Goal: Transaction & Acquisition: Subscribe to service/newsletter

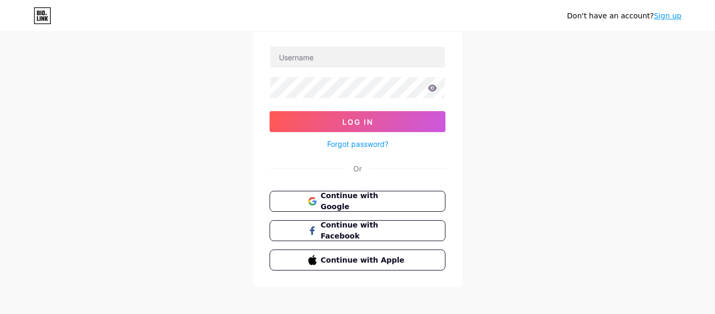
scroll to position [73, 0]
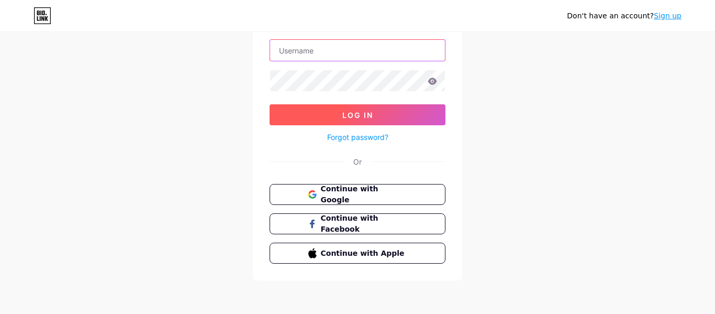
type input "[EMAIL_ADDRESS][DOMAIN_NAME]"
click at [339, 117] on button "Log In" at bounding box center [358, 114] width 176 height 21
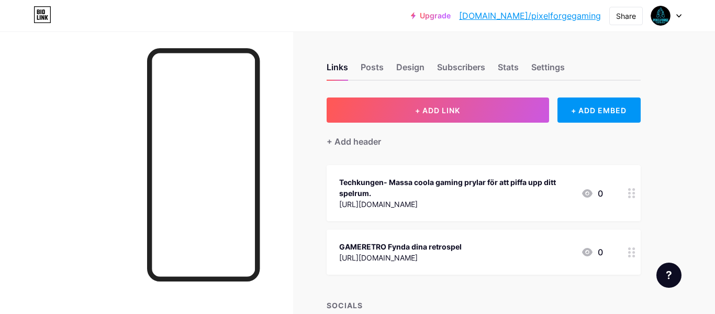
click at [678, 14] on icon at bounding box center [678, 16] width 5 height 4
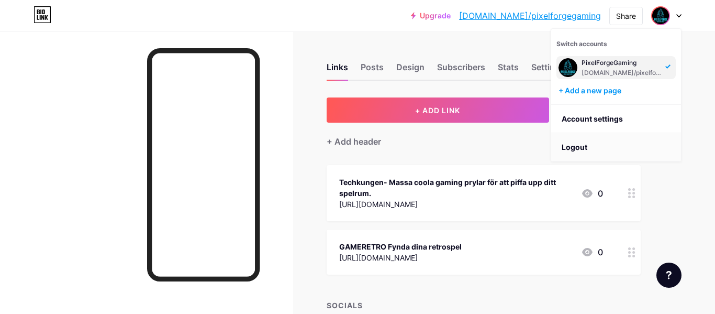
click at [576, 150] on li "Logout" at bounding box center [616, 147] width 130 height 28
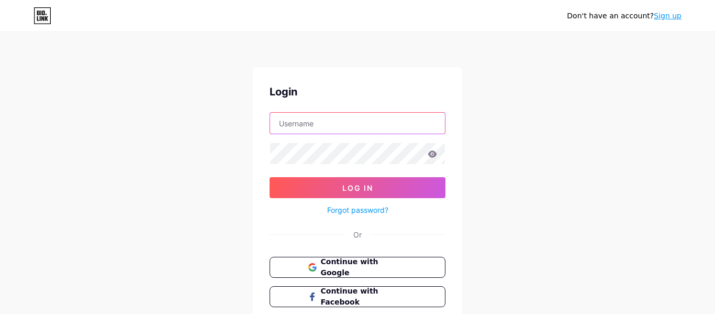
type input "[EMAIL_ADDRESS][DOMAIN_NAME]"
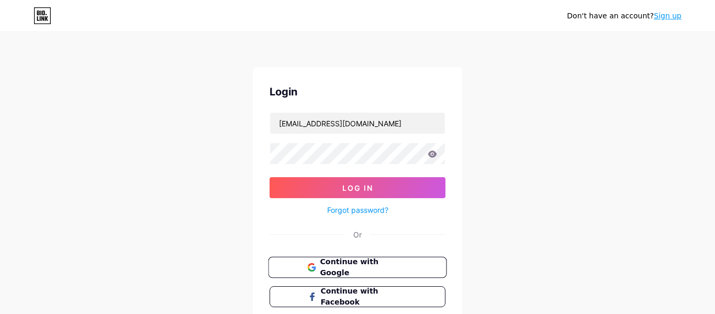
click at [361, 270] on span "Continue with Google" at bounding box center [363, 267] width 87 height 23
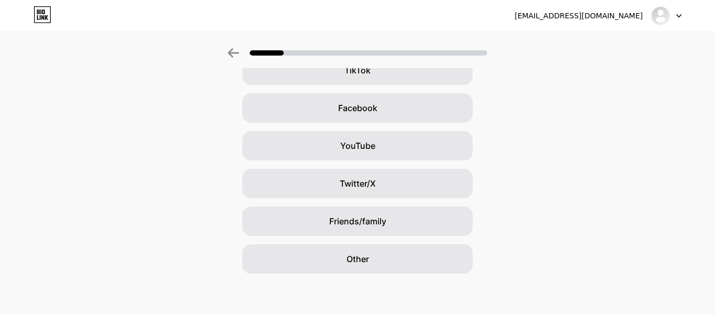
scroll to position [138, 0]
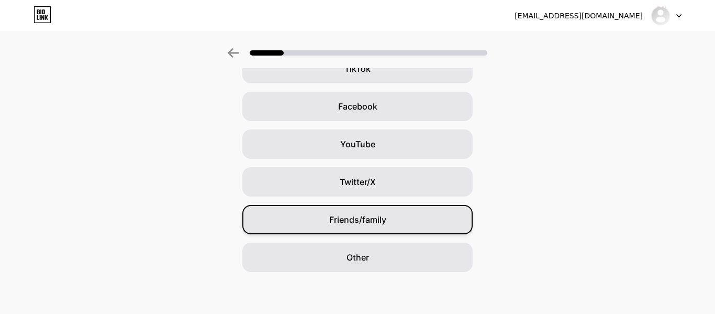
click at [362, 222] on span "Friends/family" at bounding box center [357, 219] width 57 height 13
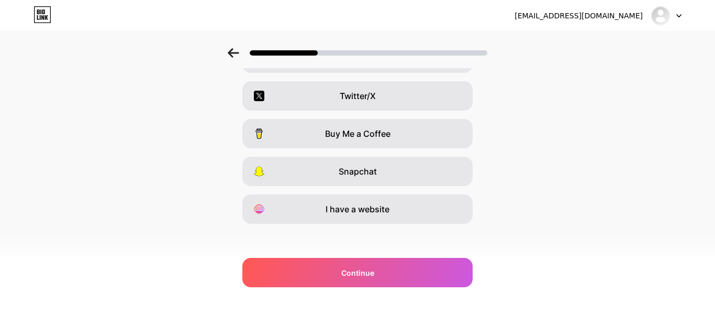
scroll to position [190, 0]
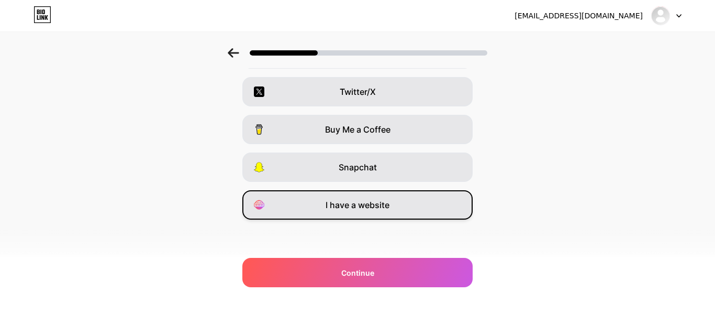
click at [355, 207] on span "I have a website" at bounding box center [358, 204] width 64 height 13
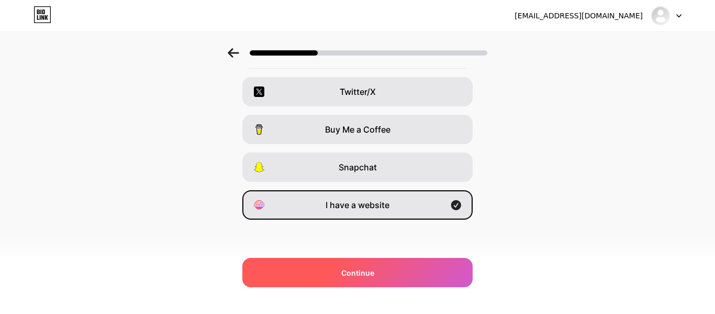
click at [351, 272] on span "Continue" at bounding box center [357, 272] width 33 height 11
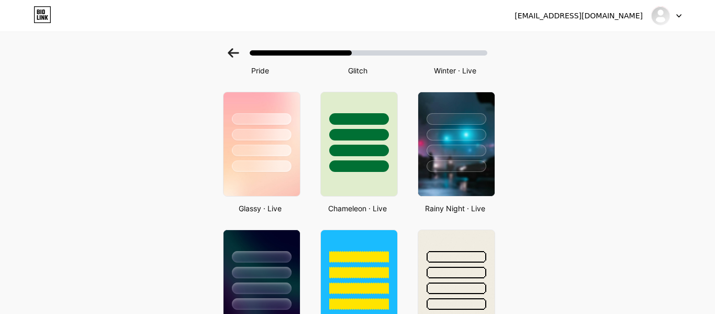
scroll to position [303, 0]
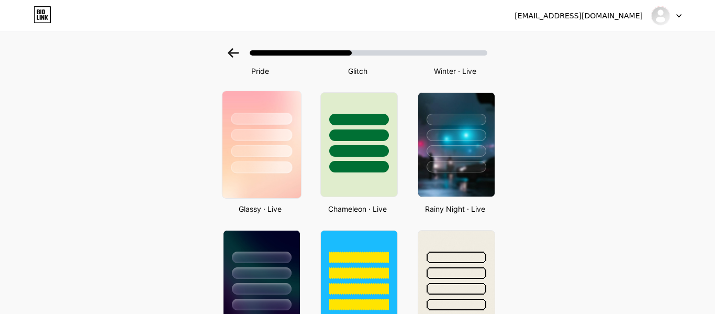
click at [258, 150] on div at bounding box center [261, 151] width 61 height 12
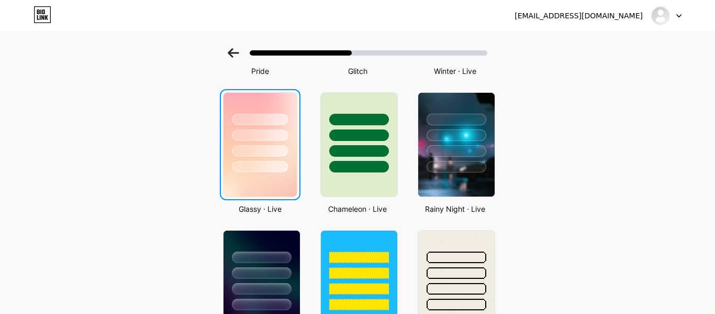
scroll to position [0, 0]
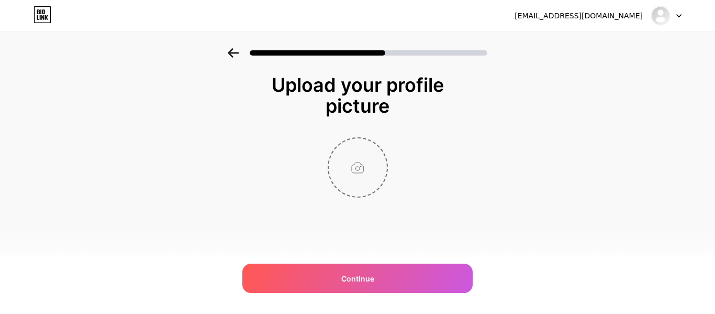
click at [358, 169] on input "file" at bounding box center [358, 167] width 58 height 58
type input "C:\fakepath\pexels-fotios-photos-1485548.jpg"
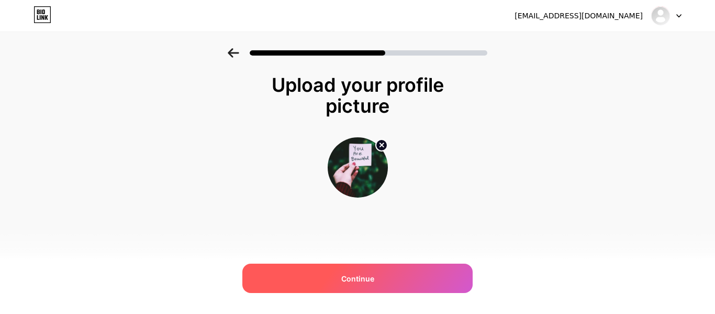
click at [342, 276] on span "Continue" at bounding box center [357, 278] width 33 height 11
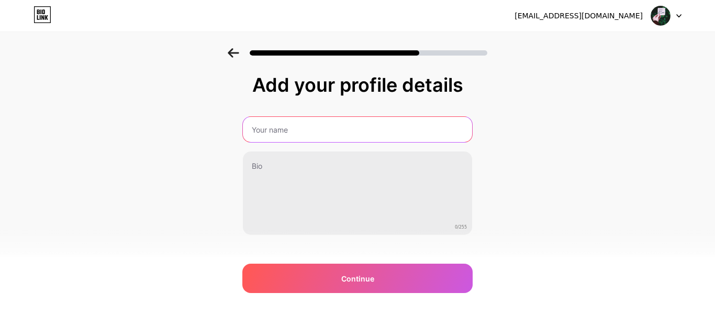
click at [306, 129] on input "text" at bounding box center [357, 129] width 229 height 25
type input "KvinnligHälsa"
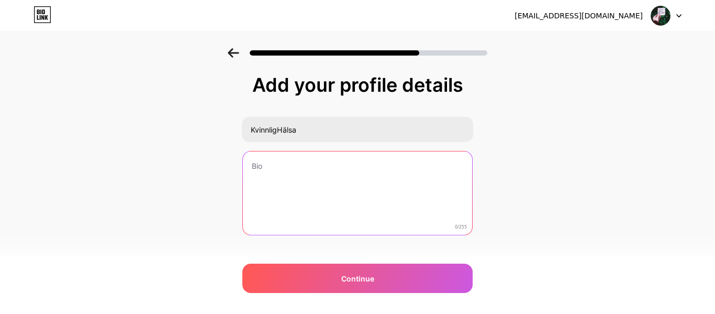
click at [289, 175] on textarea at bounding box center [357, 193] width 229 height 84
paste textarea "✨ Enkla träningsrutiner, hälsotips & balans för kvinnor i alla åldrar. Här hitt…"
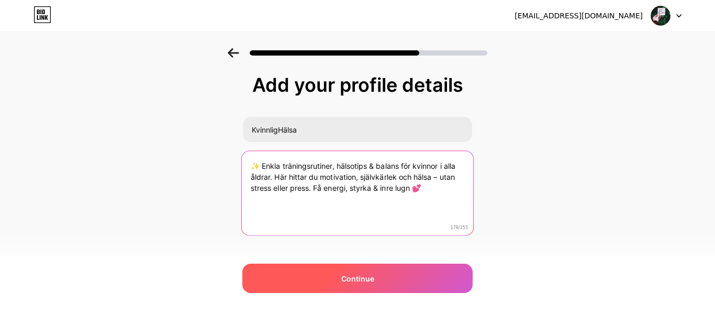
type textarea "✨ Enkla träningsrutiner, hälsotips & balans för kvinnor i alla åldrar. Här hitt…"
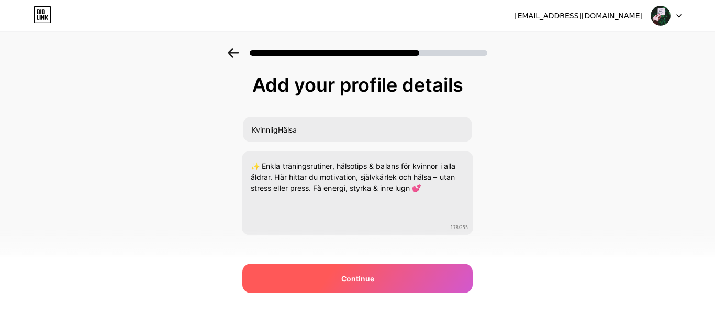
click at [361, 281] on span "Continue" at bounding box center [357, 278] width 33 height 11
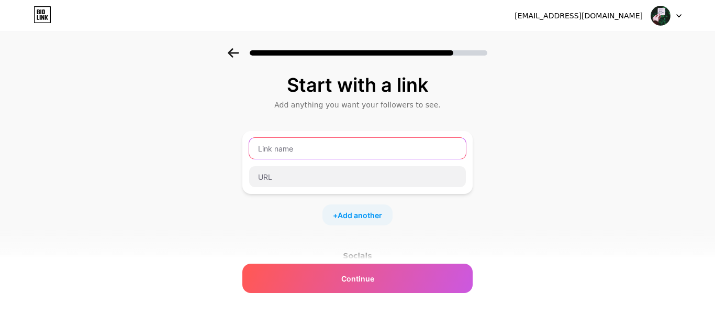
paste input "KvinnligHalsa"
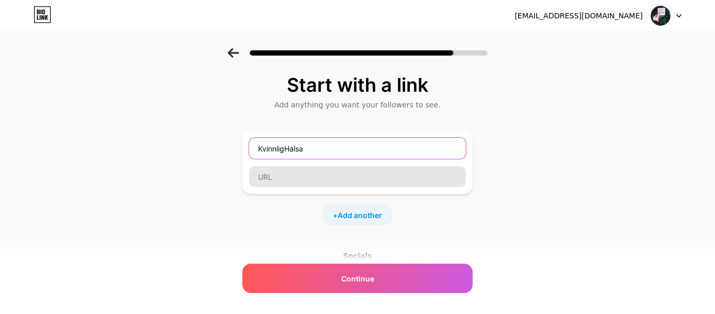
type input "KvinnligHalsa"
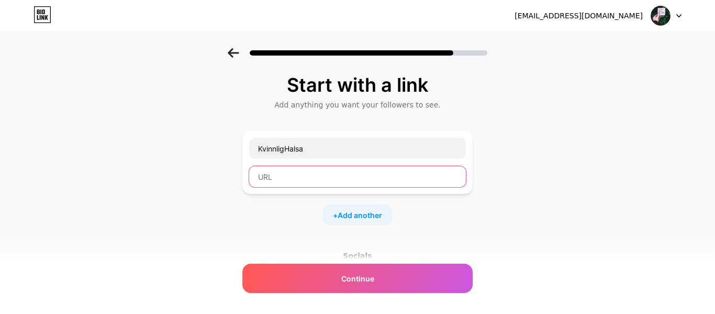
click at [318, 182] on input "text" at bounding box center [357, 176] width 217 height 21
paste input "[URL][DOMAIN_NAME]"
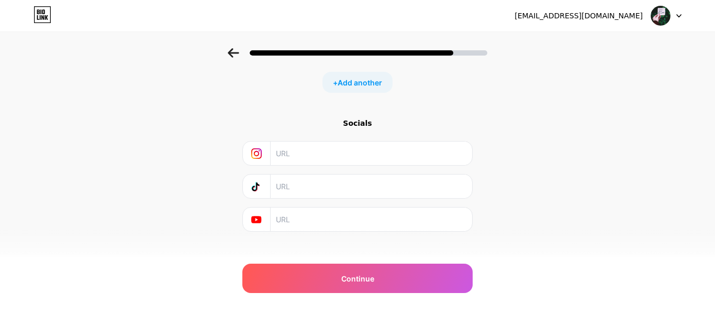
scroll to position [144, 0]
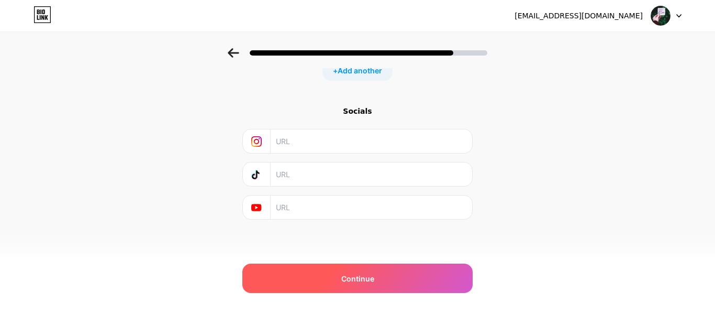
type input "[URL][DOMAIN_NAME]"
click at [357, 282] on span "Continue" at bounding box center [357, 278] width 33 height 11
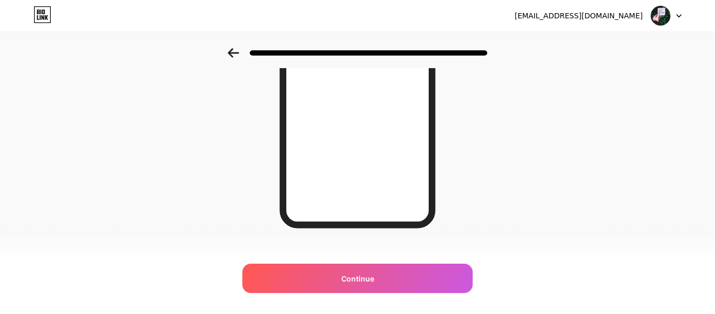
scroll to position [213, 0]
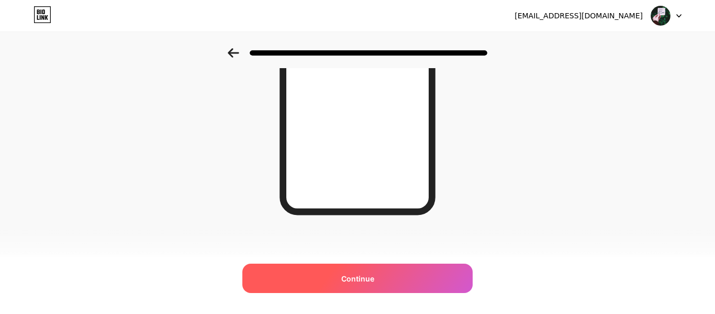
click at [355, 277] on span "Continue" at bounding box center [357, 278] width 33 height 11
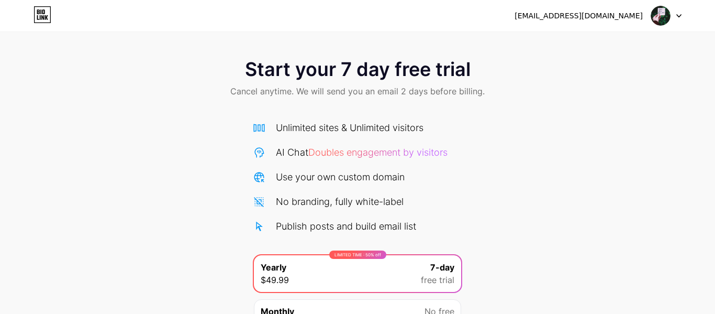
click at [662, 14] on img at bounding box center [661, 16] width 20 height 20
click at [660, 12] on img at bounding box center [661, 16] width 20 height 20
click at [40, 18] on icon at bounding box center [40, 17] width 1 height 5
click at [678, 17] on icon at bounding box center [678, 16] width 5 height 4
click at [577, 45] on li "Logout" at bounding box center [616, 43] width 130 height 28
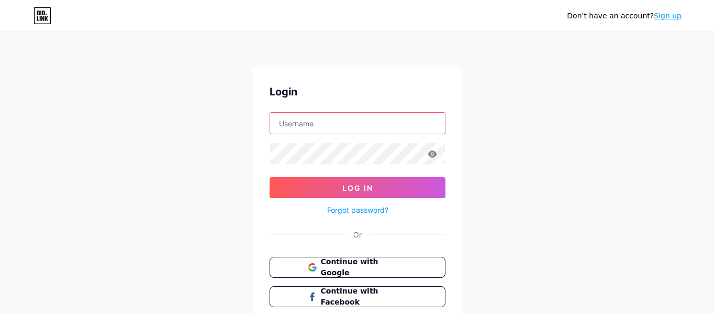
type input "[EMAIL_ADDRESS][DOMAIN_NAME]"
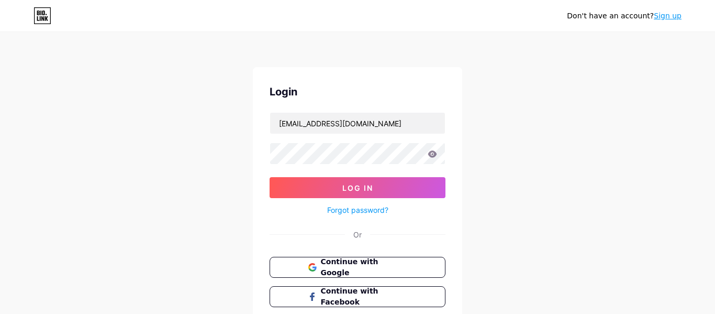
click at [671, 17] on link "Sign up" at bounding box center [668, 16] width 28 height 8
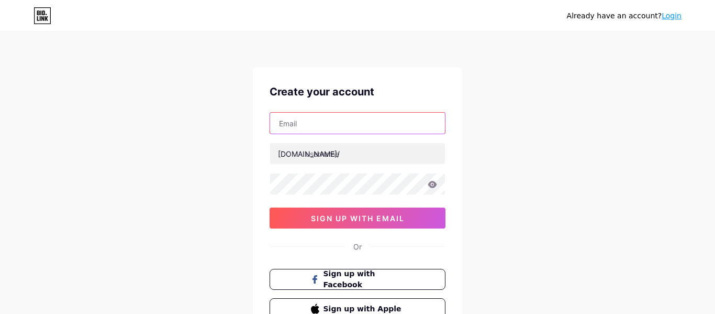
paste input "[EMAIL_ADDRESS][DOMAIN_NAME]"
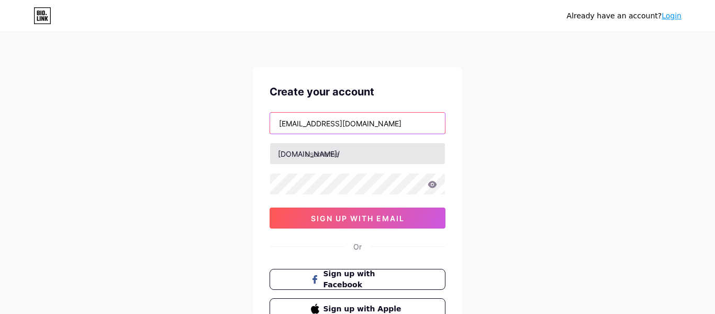
type input "[EMAIL_ADDRESS][DOMAIN_NAME]"
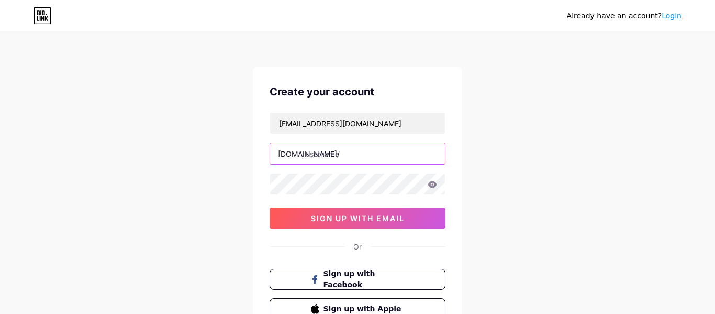
click at [331, 155] on input "text" at bounding box center [357, 153] width 175 height 21
type input "kvinnlighalsa"
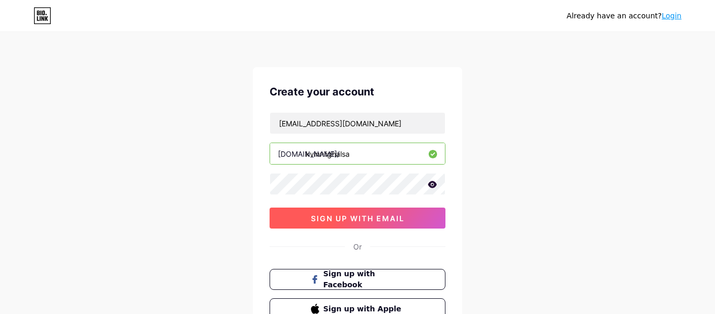
click at [330, 221] on span "sign up with email" at bounding box center [358, 218] width 94 height 9
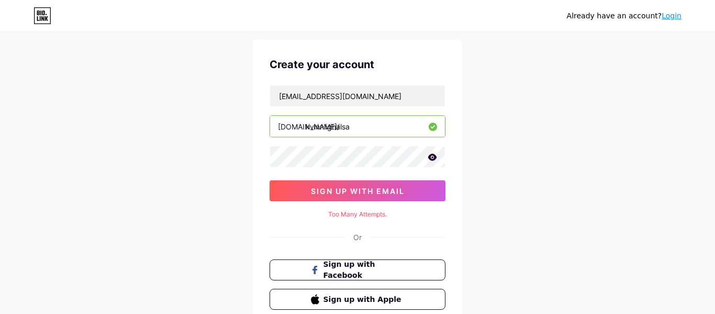
scroll to position [27, 0]
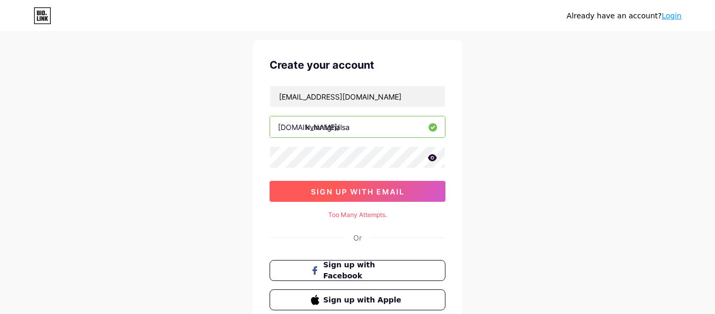
click at [344, 190] on span "sign up with email" at bounding box center [358, 191] width 94 height 9
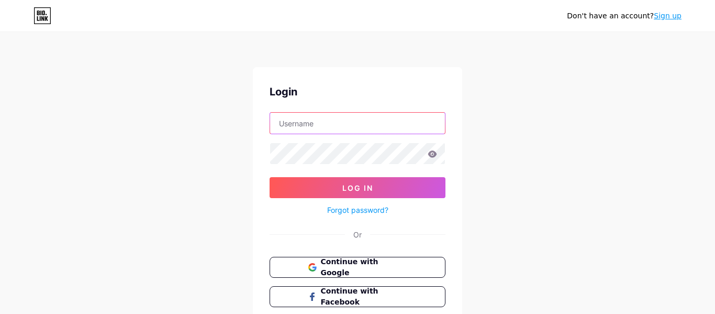
type input "[EMAIL_ADDRESS][DOMAIN_NAME]"
